Goal: Communication & Community: Share content

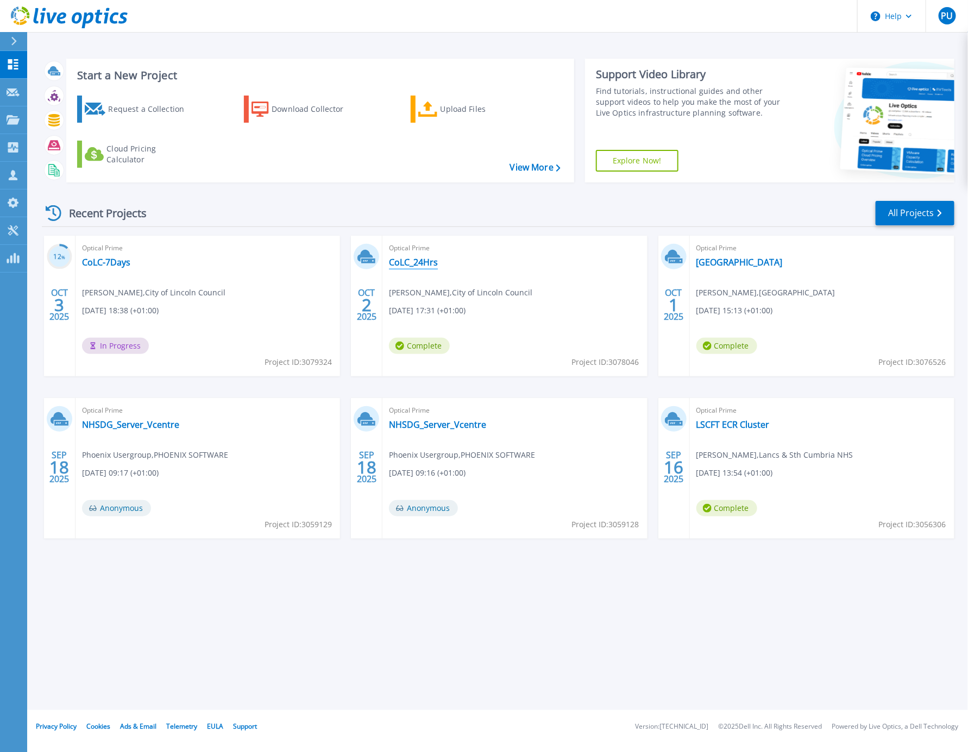
click at [422, 264] on link "CoLC_24Hrs" at bounding box center [413, 262] width 49 height 11
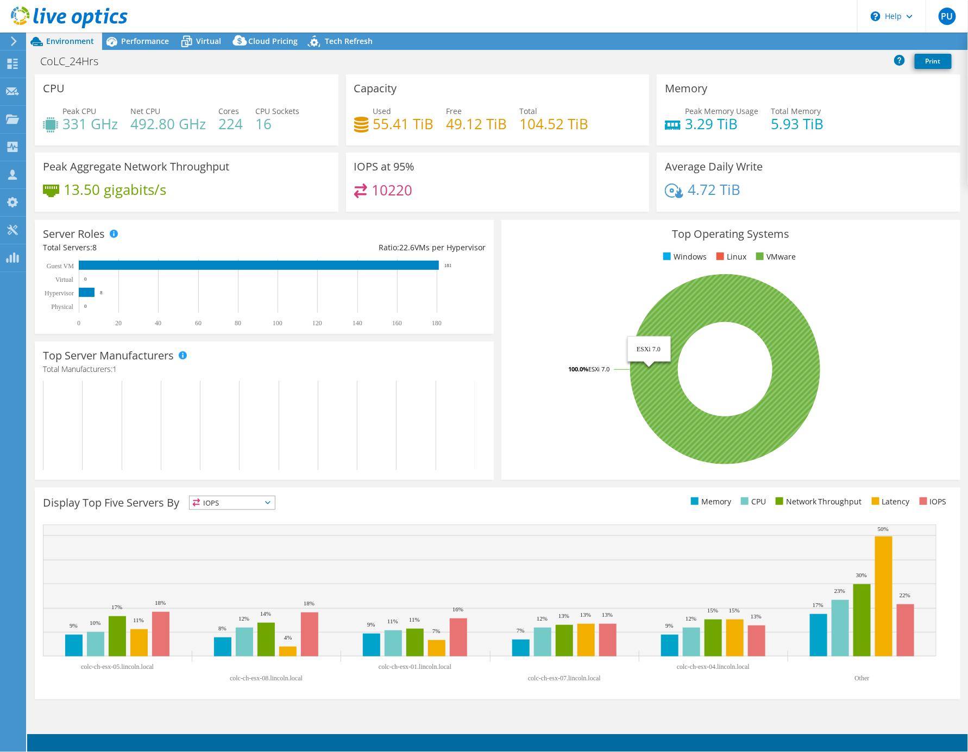
select select "EULondon"
select select "GBP"
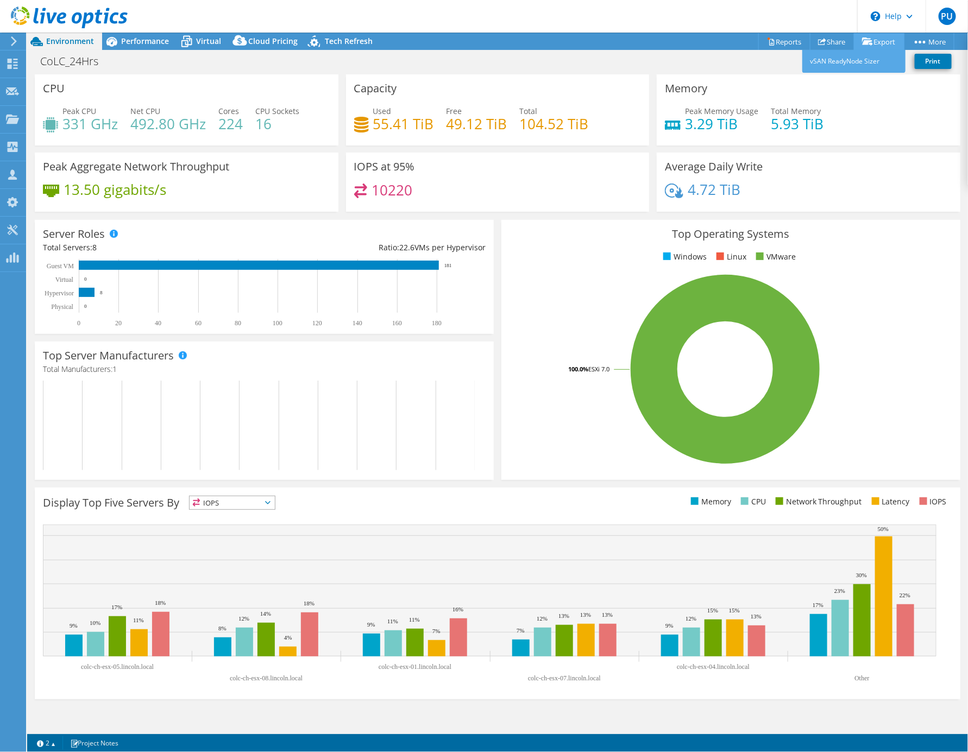
click at [883, 39] on link "Export" at bounding box center [879, 41] width 51 height 17
click at [868, 63] on link "vSAN ReadyNode Sizer" at bounding box center [853, 61] width 103 height 23
click at [140, 36] on span "Performance" at bounding box center [145, 41] width 48 height 10
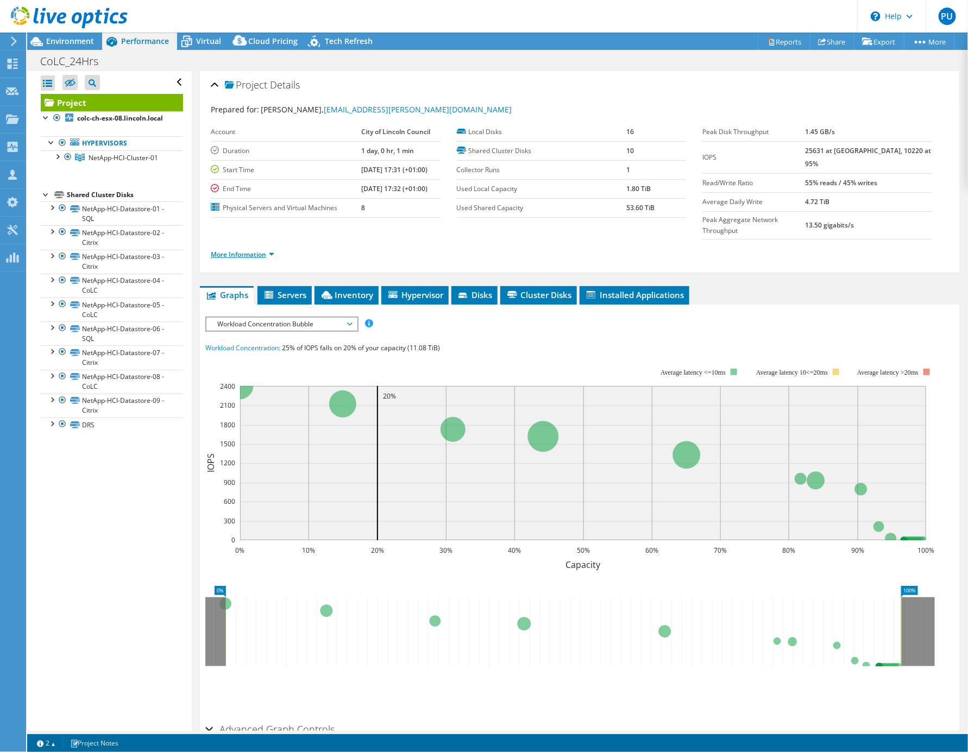
click at [264, 250] on link "More Information" at bounding box center [243, 254] width 64 height 9
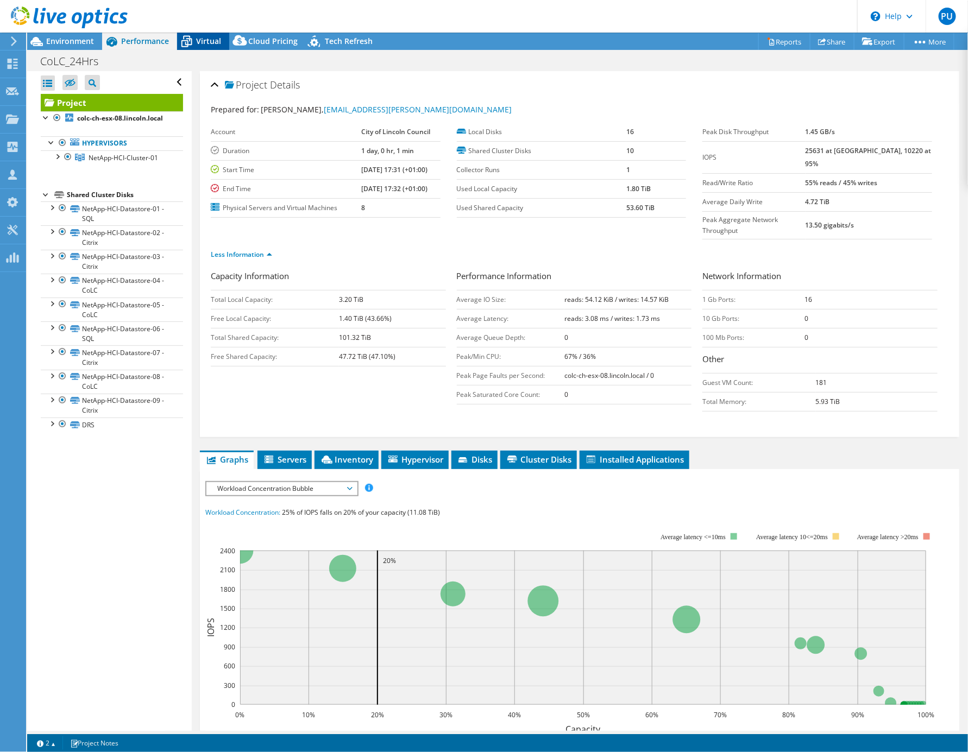
click at [212, 42] on span "Virtual" at bounding box center [208, 41] width 25 height 10
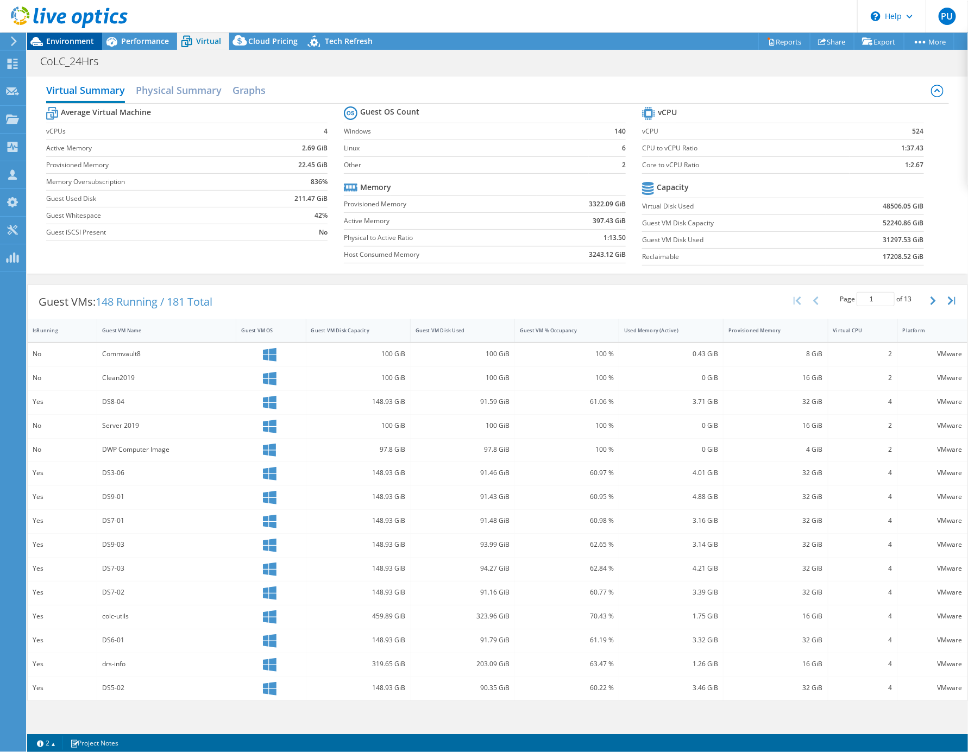
click at [69, 42] on span "Environment" at bounding box center [70, 41] width 48 height 10
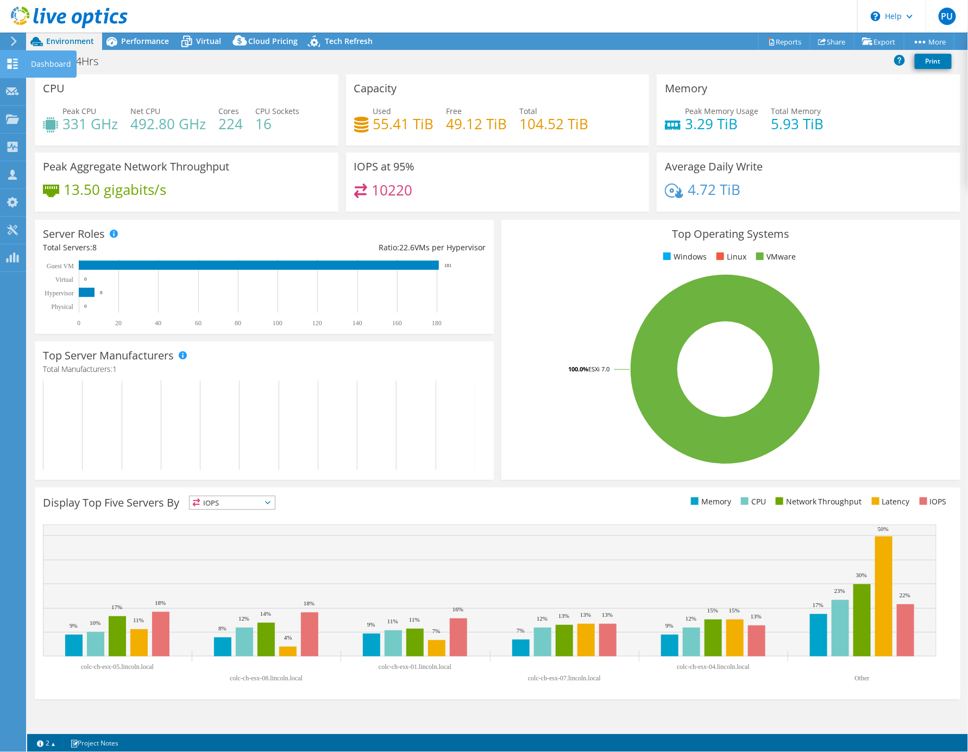
click at [12, 70] on div at bounding box center [12, 65] width 13 height 12
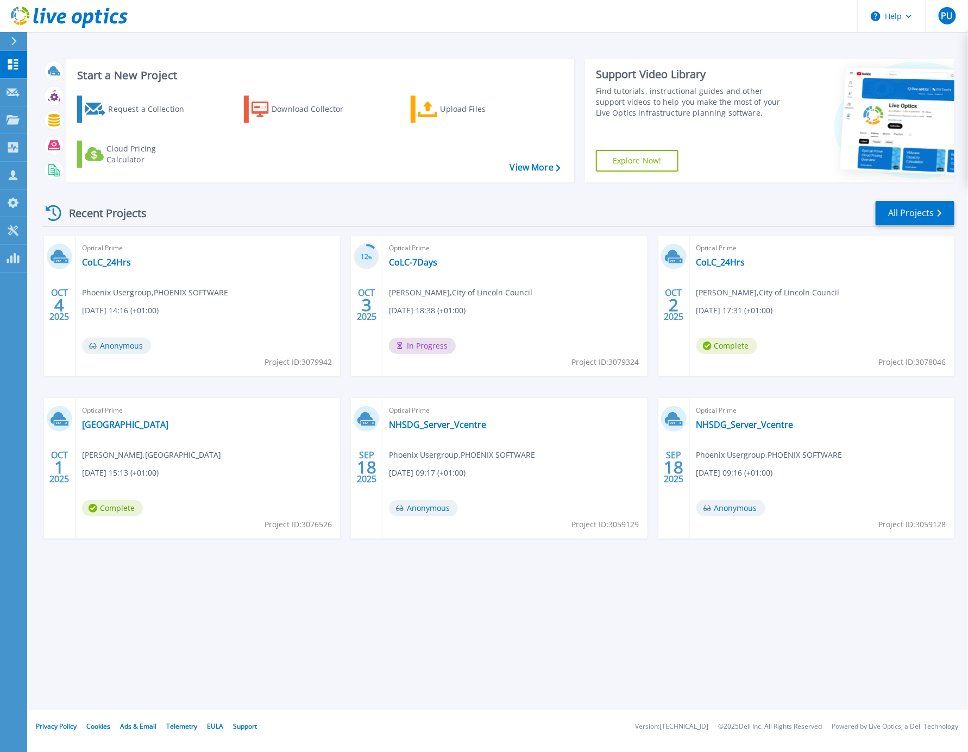
click at [926, 357] on span "Project ID: 3078046" at bounding box center [912, 362] width 67 height 12
click at [931, 363] on span "Project ID: 3078046" at bounding box center [912, 362] width 67 height 12
copy span "3078046"
click at [723, 265] on link "CoLC_24Hrs" at bounding box center [721, 262] width 49 height 11
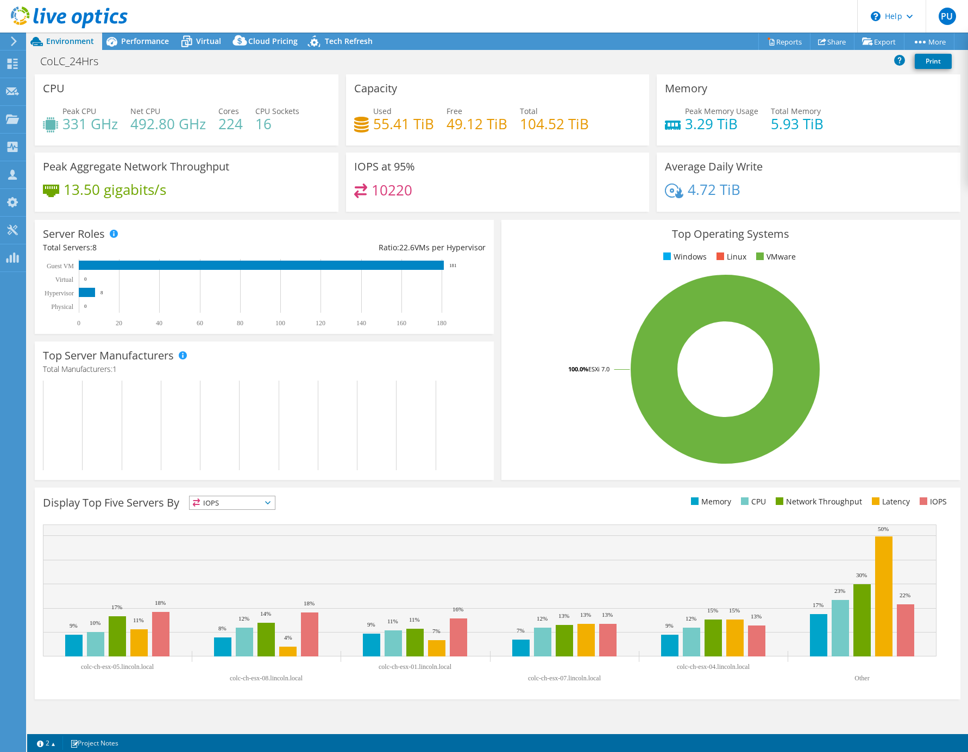
select select "EULondon"
select select "GBP"
click at [832, 45] on link "Share" at bounding box center [832, 41] width 45 height 17
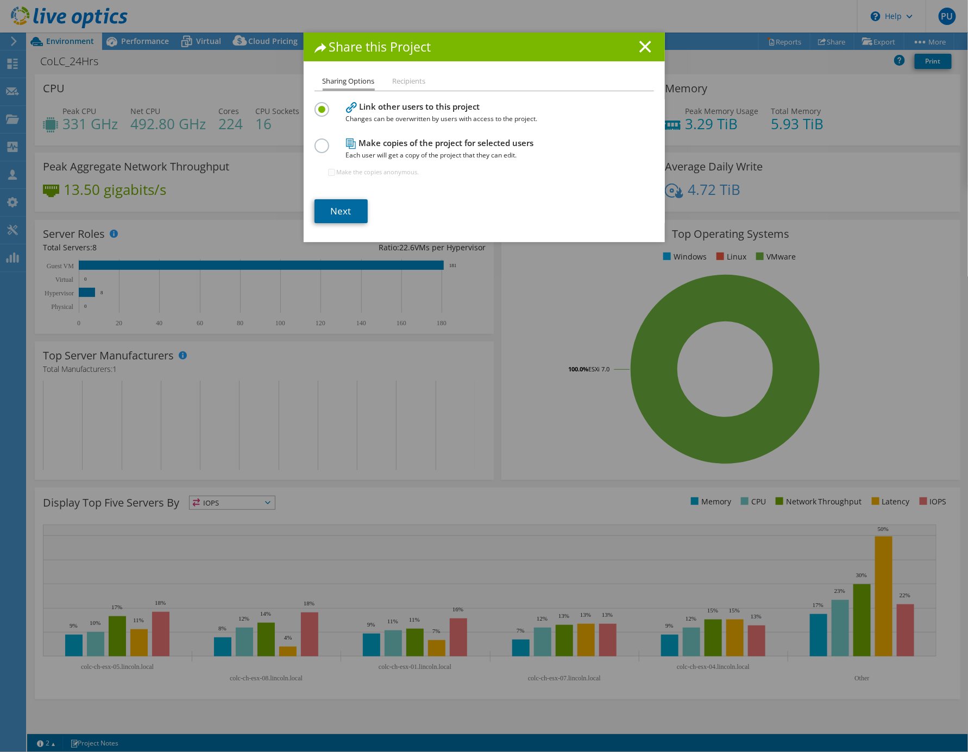
click at [338, 214] on link "Next" at bounding box center [341, 211] width 53 height 24
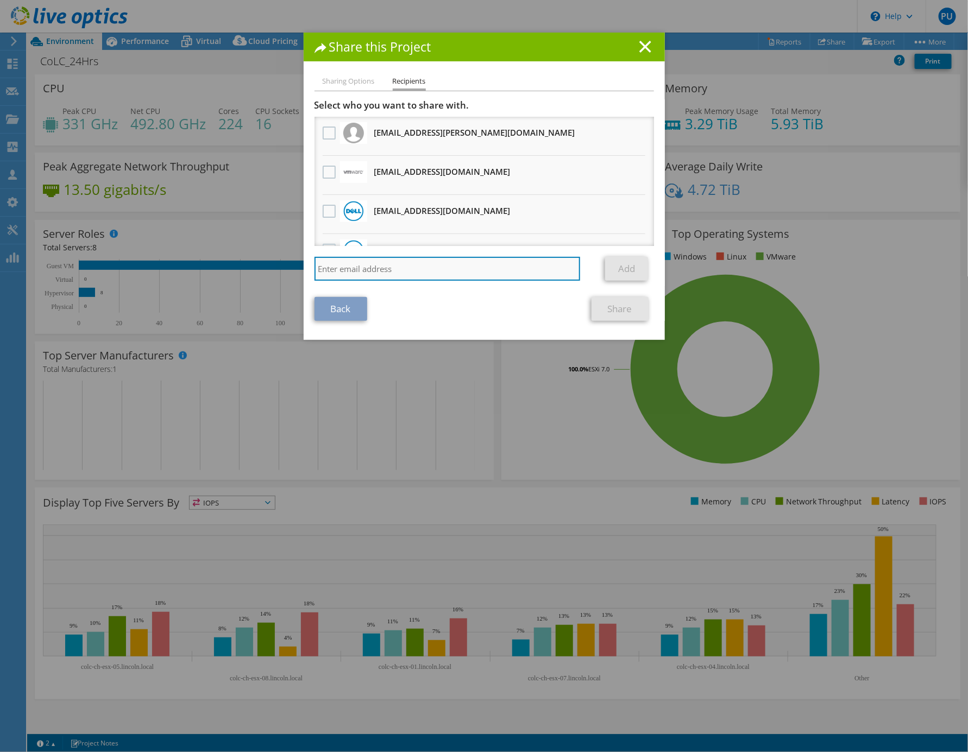
click at [365, 271] on input "search" at bounding box center [448, 269] width 266 height 24
paste input "[EMAIL_ADDRESS][DOMAIN_NAME]"
type input "[EMAIL_ADDRESS][DOMAIN_NAME]"
click at [625, 272] on link "Add" at bounding box center [626, 269] width 43 height 24
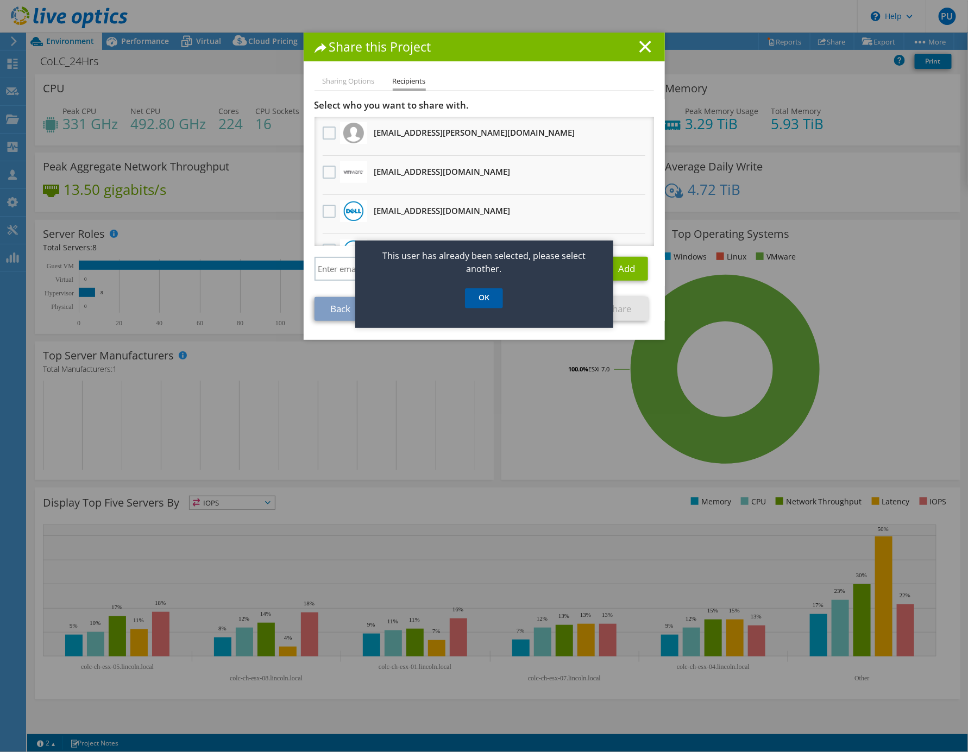
click at [490, 300] on link "OK" at bounding box center [484, 298] width 38 height 20
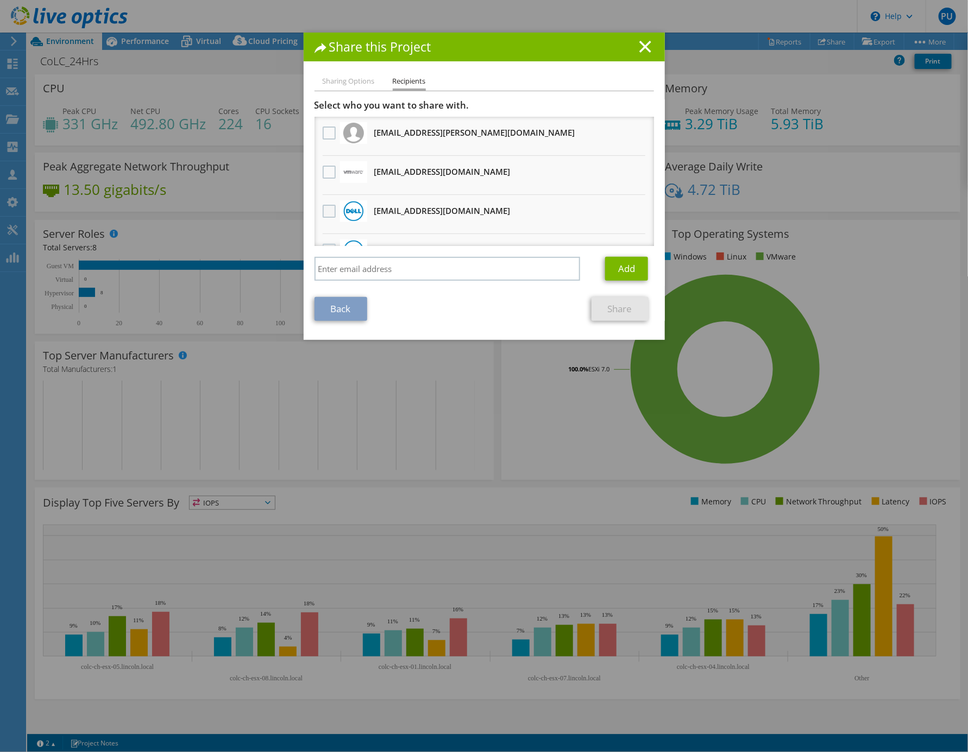
click at [327, 210] on label at bounding box center [331, 211] width 16 height 13
click at [0, 0] on input "checkbox" at bounding box center [0, 0] width 0 height 0
click at [613, 310] on link "Share" at bounding box center [620, 309] width 57 height 24
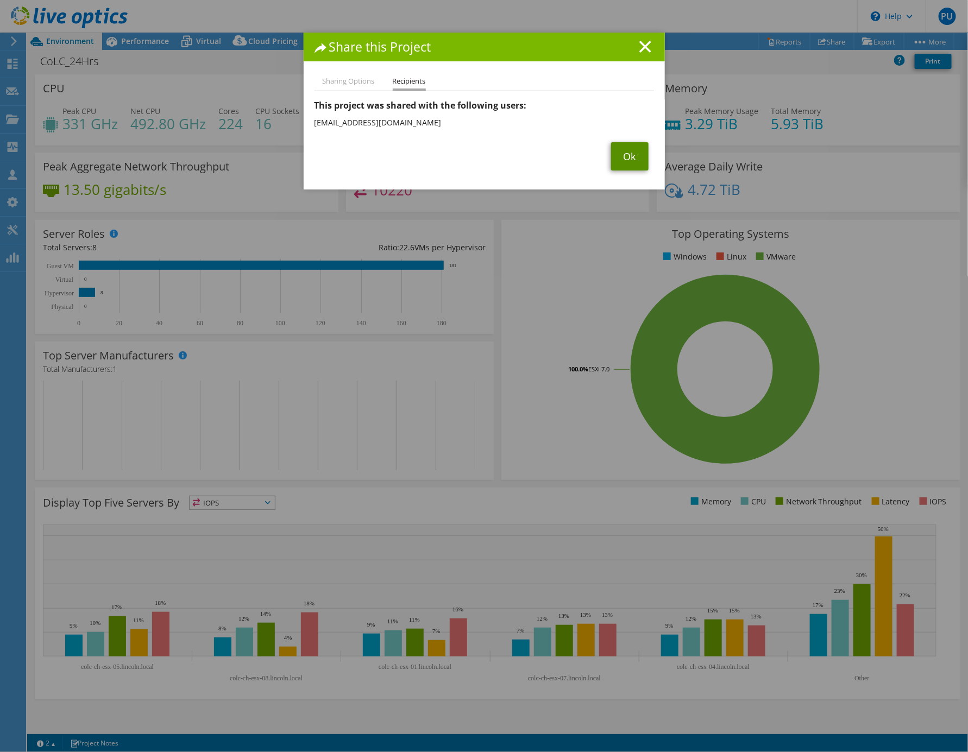
click at [625, 164] on link "Ok" at bounding box center [629, 156] width 37 height 28
